Goal: Check status: Check status

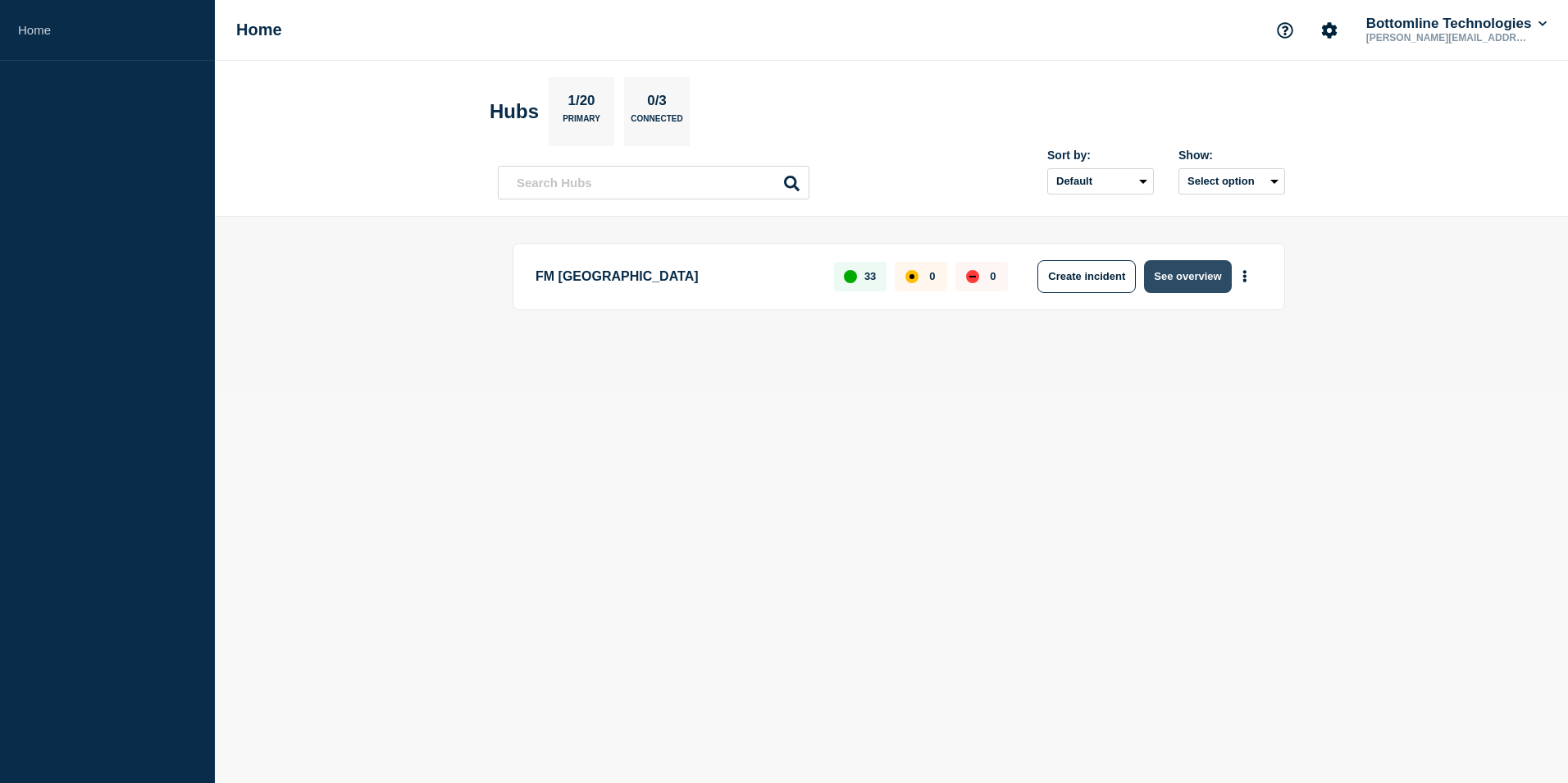
click at [1180, 284] on button "See overview" at bounding box center [1187, 276] width 87 height 33
click at [1195, 282] on button "See overview" at bounding box center [1187, 276] width 87 height 33
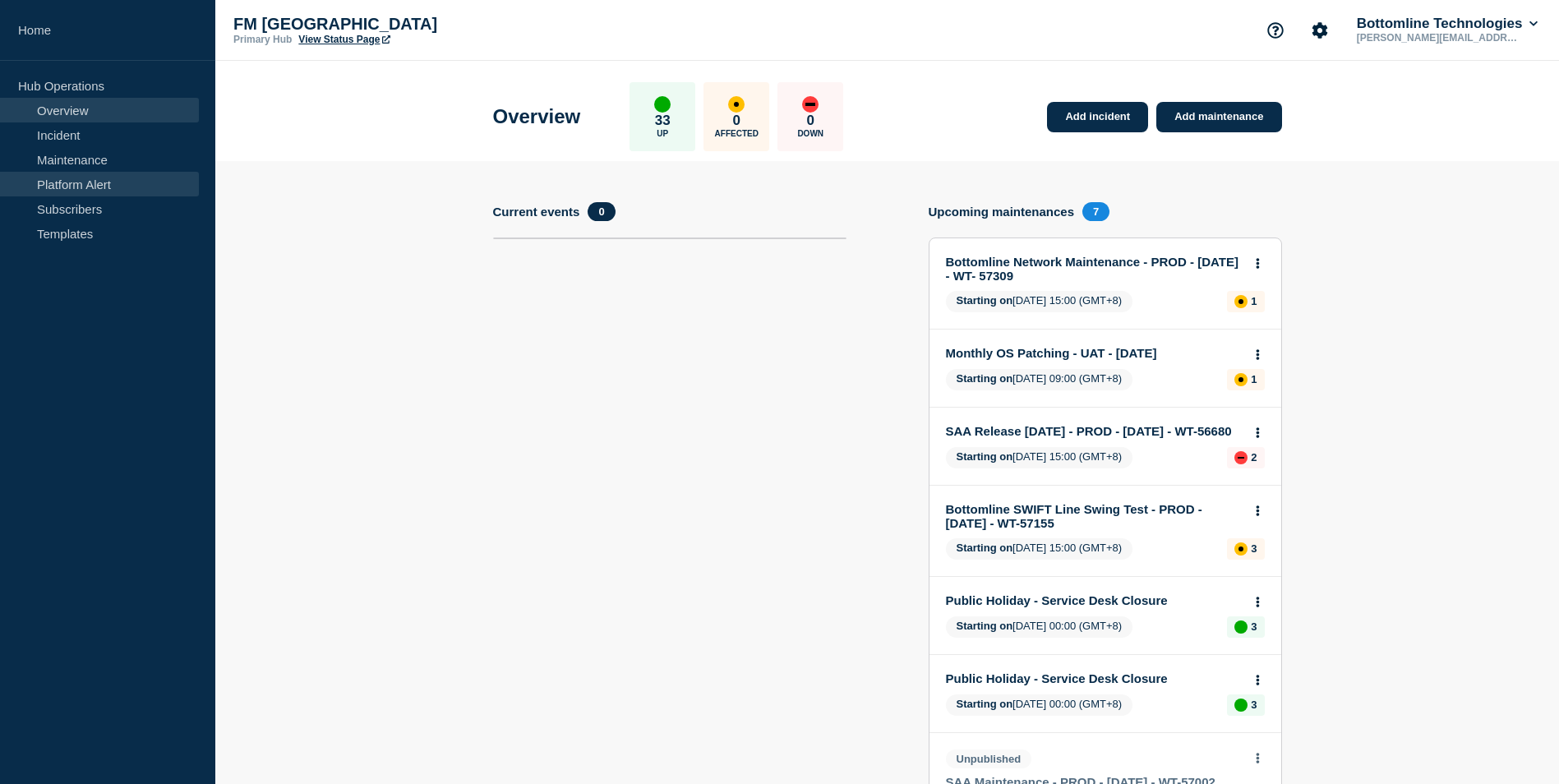
drag, startPoint x: 70, startPoint y: 165, endPoint x: 141, endPoint y: 178, distance: 72.2
click at [70, 165] on link "Maintenance" at bounding box center [99, 159] width 199 height 25
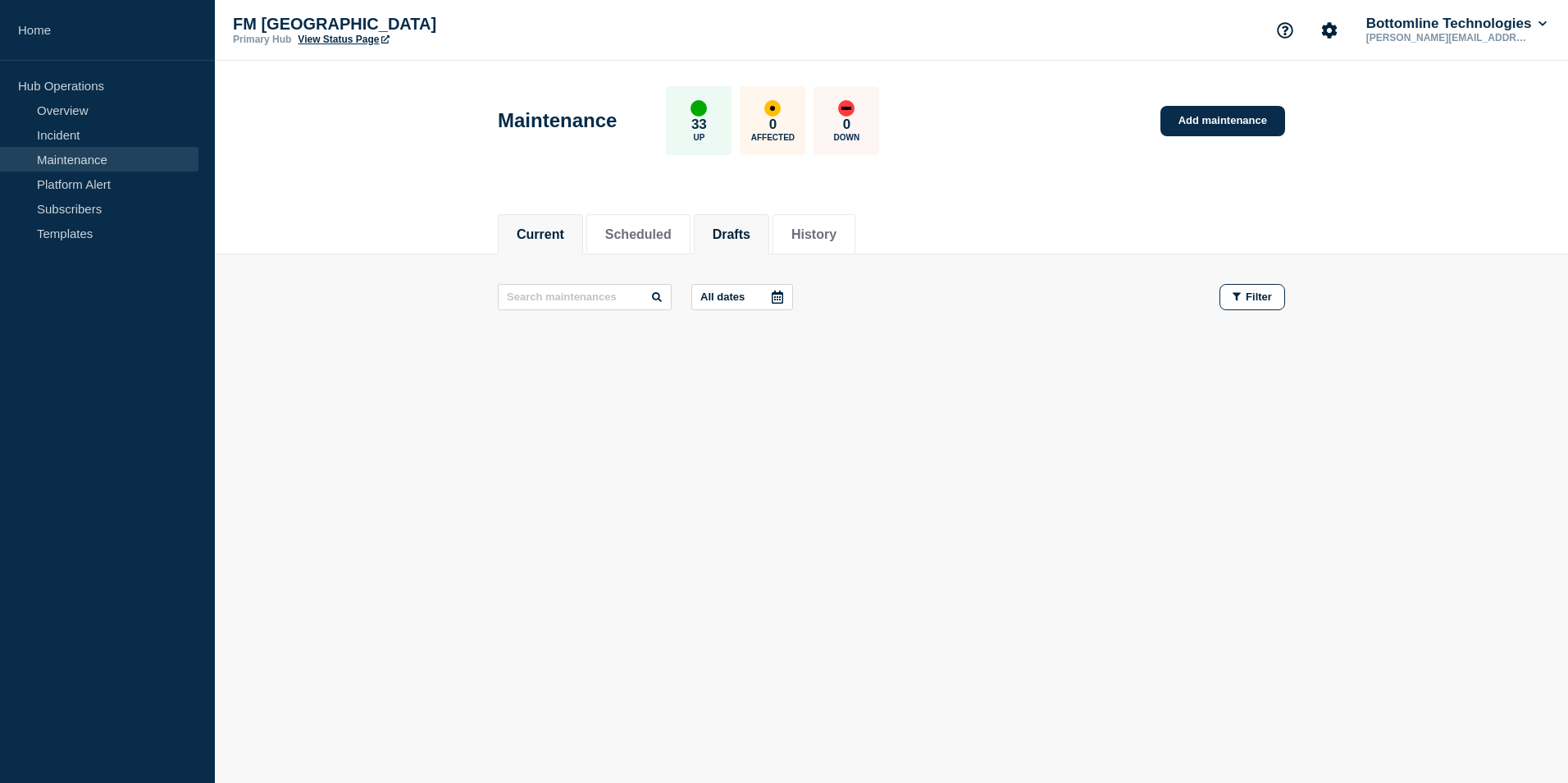
click at [740, 239] on button "Drafts" at bounding box center [731, 234] width 37 height 15
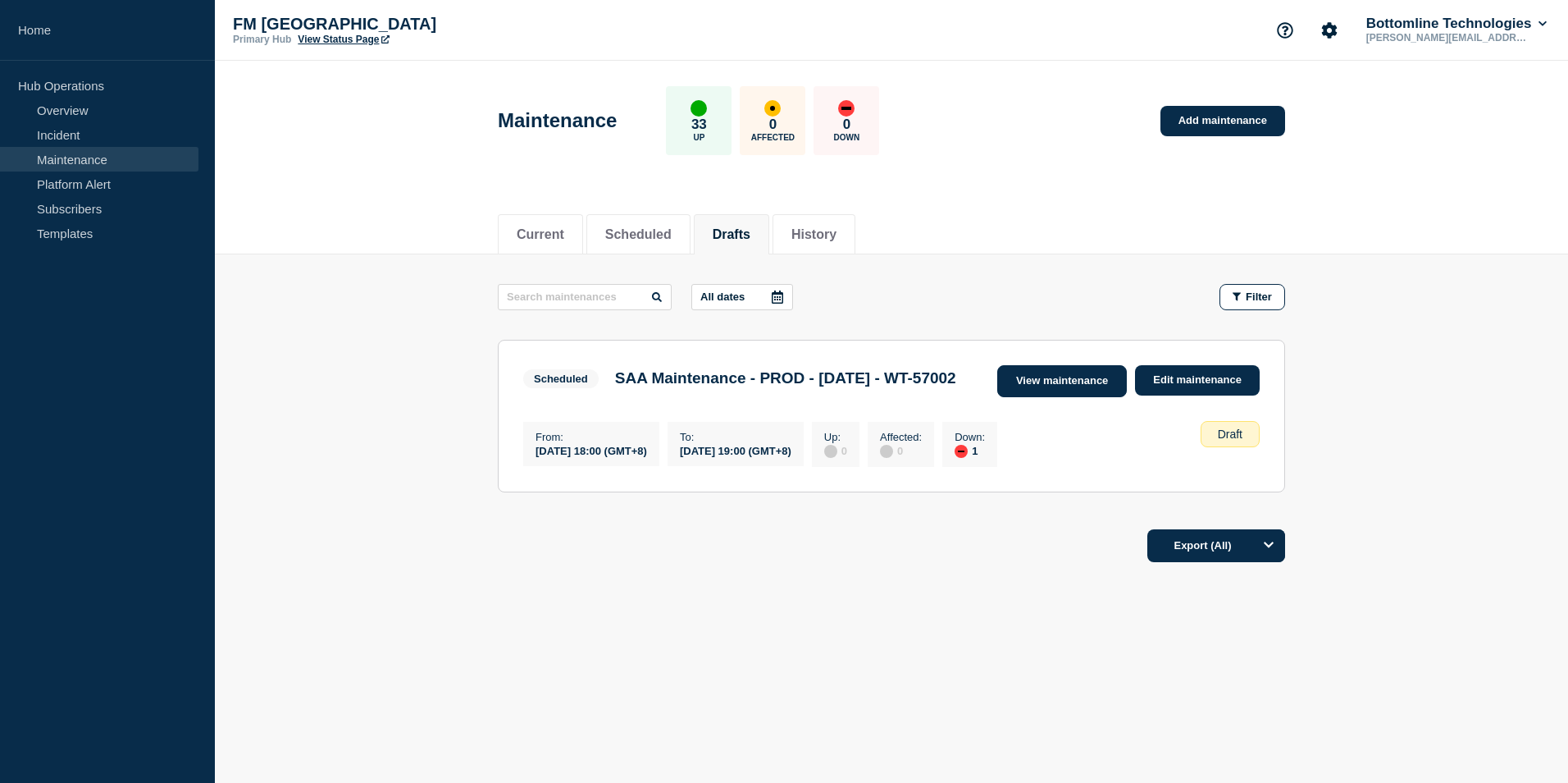
click at [1075, 377] on link "View maintenance" at bounding box center [1062, 381] width 129 height 32
